Goal: Find specific page/section: Find specific page/section

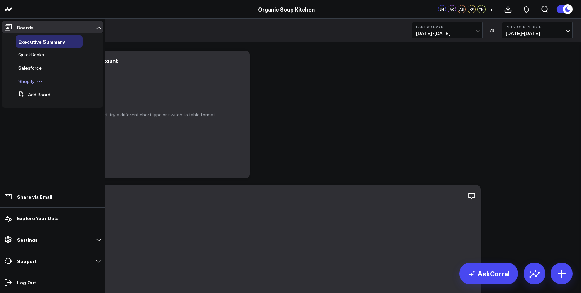
click at [35, 80] on button at bounding box center [40, 81] width 10 height 5
click at [19, 81] on span "Shopify" at bounding box center [26, 81] width 16 height 6
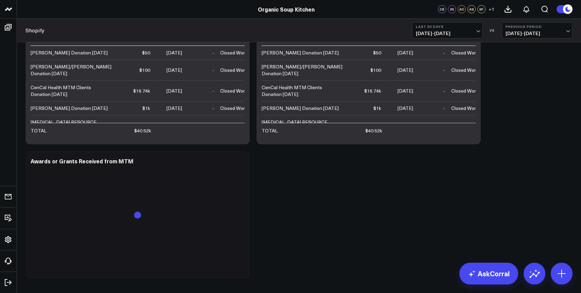
scroll to position [2455, 0]
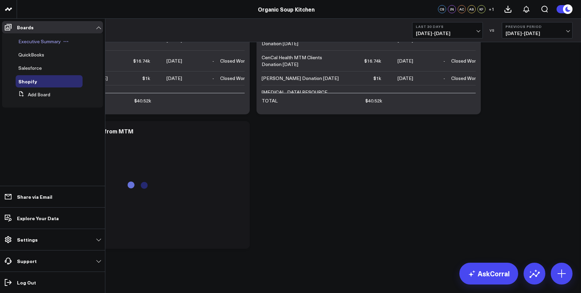
click at [39, 40] on span "Executive Summary" at bounding box center [39, 41] width 42 height 6
